Goal: Check status: Check status

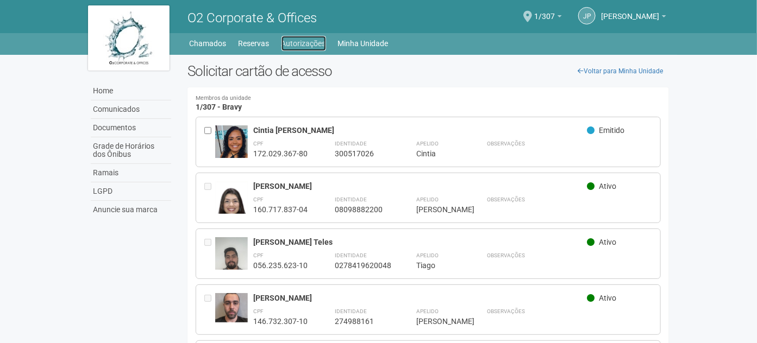
click at [290, 40] on link "Autorizações" at bounding box center [303, 43] width 45 height 15
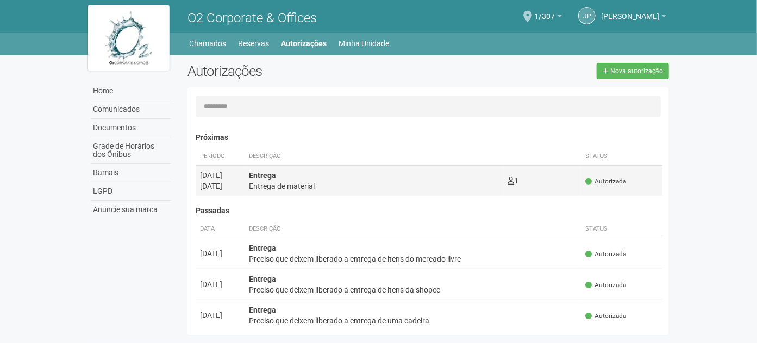
click at [333, 178] on div "Entrega Entrega de material" at bounding box center [374, 181] width 251 height 22
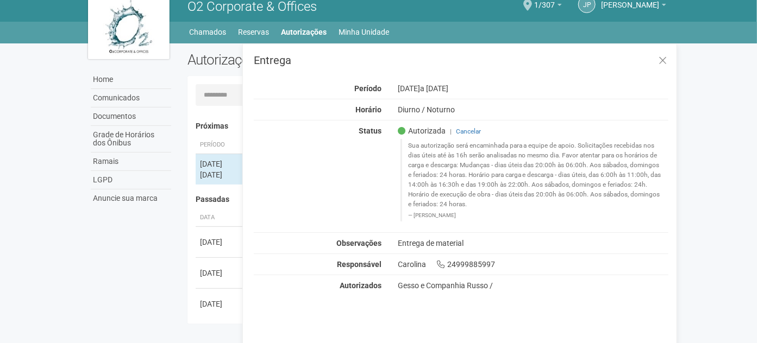
scroll to position [17, 0]
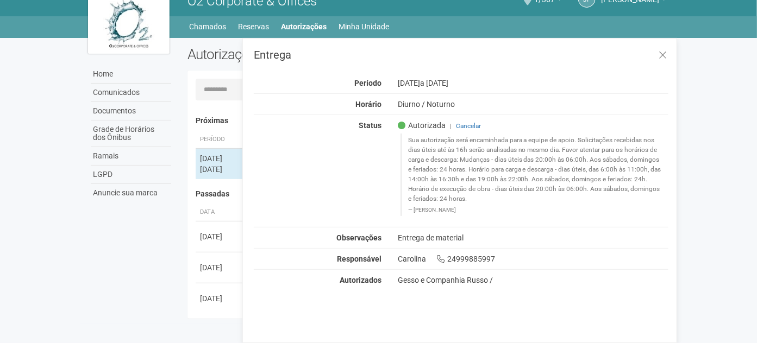
click at [78, 201] on body "Aguarde... O2 Corporate & Offices JP João Pedro do Nascimento João Pedro do Nas…" at bounding box center [378, 154] width 757 height 343
click at [149, 237] on div "Home Comunicados Documentos Grade de Horários dos Ônibus Ramais LGPD Anuncie su…" at bounding box center [379, 181] width 598 height 286
